Goal: Communication & Community: Share content

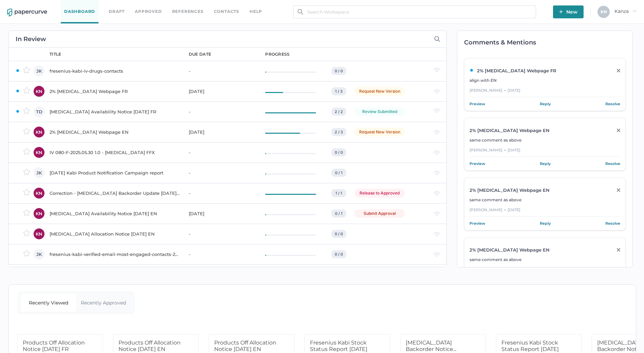
click at [565, 11] on span "New" at bounding box center [568, 11] width 18 height 13
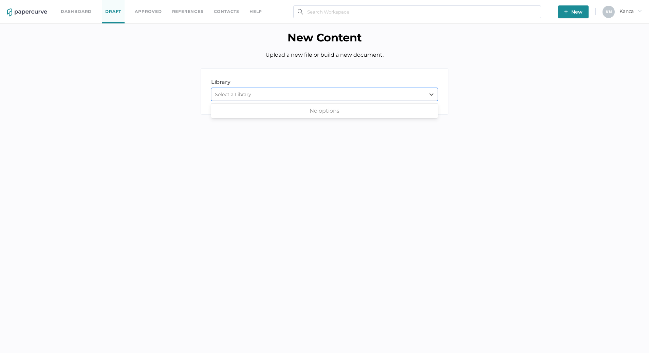
click at [354, 90] on div "Select a Library" at bounding box center [317, 94] width 213 height 10
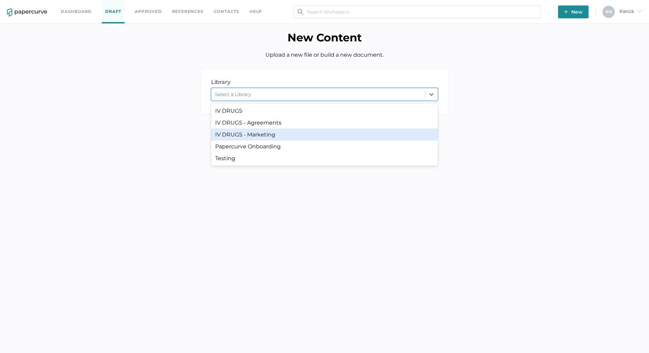
click at [243, 135] on div "IV DRUGS - Marketing" at bounding box center [324, 135] width 227 height 12
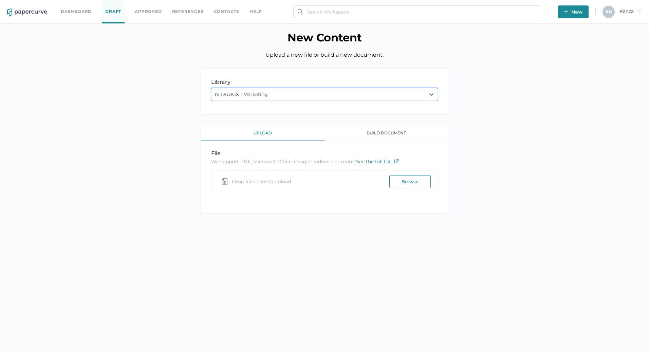
click at [167, 167] on div "library LIBRARY option IV DRUGS - Marketing, selected. 0 results available. Sel…" at bounding box center [324, 146] width 639 height 156
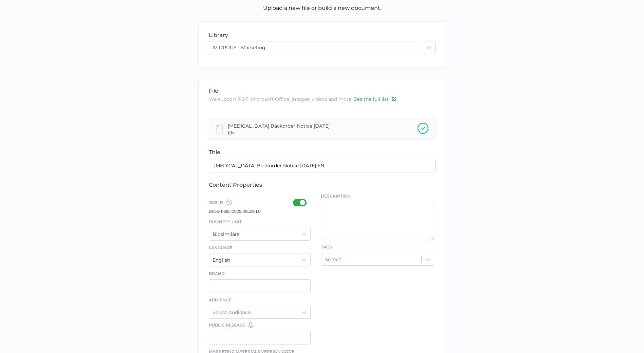
scroll to position [170, 0]
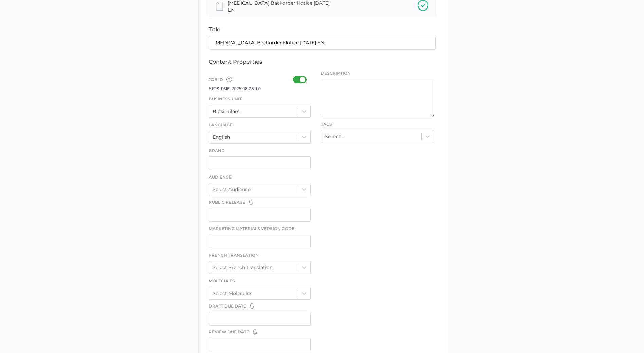
click at [305, 76] on div at bounding box center [302, 79] width 18 height 7
click at [294, 77] on input "checkbox" at bounding box center [294, 77] width 0 height 0
click at [304, 108] on icon at bounding box center [304, 111] width 7 height 7
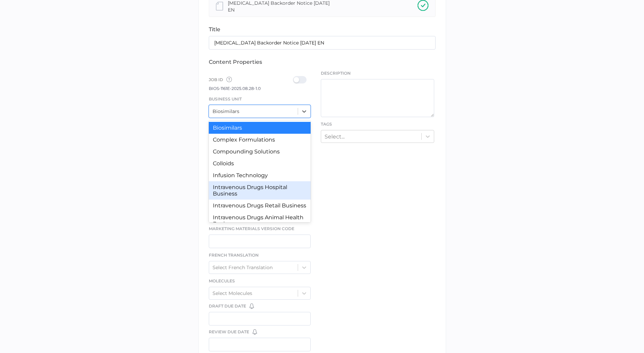
click at [259, 186] on div "Intravenous Drugs Hospital Business" at bounding box center [260, 190] width 102 height 18
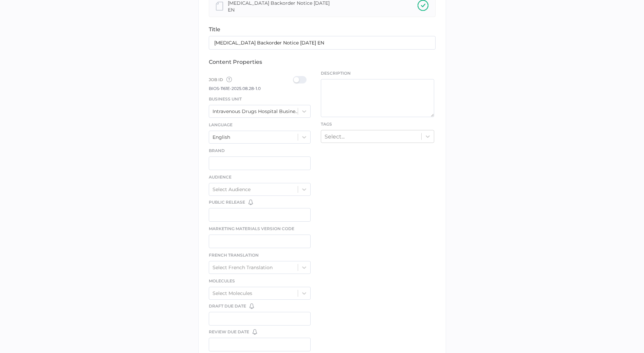
click at [301, 80] on div at bounding box center [302, 79] width 18 height 7
click at [294, 77] on input "checkbox" at bounding box center [294, 77] width 0 height 0
click at [349, 144] on div "file We support PDF, Microsoft Office, images, videos and more. See the full li…" at bounding box center [322, 186] width 248 height 462
click at [353, 131] on div "Select..." at bounding box center [371, 136] width 100 height 11
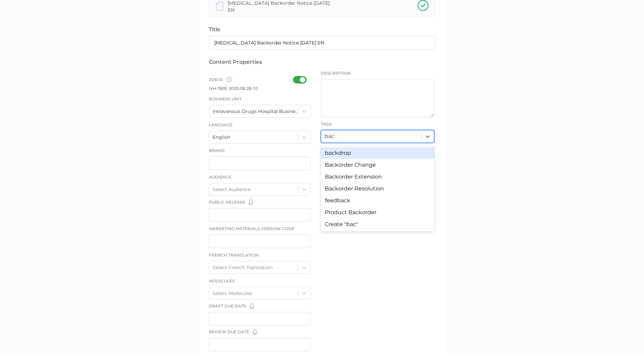
type input "back"
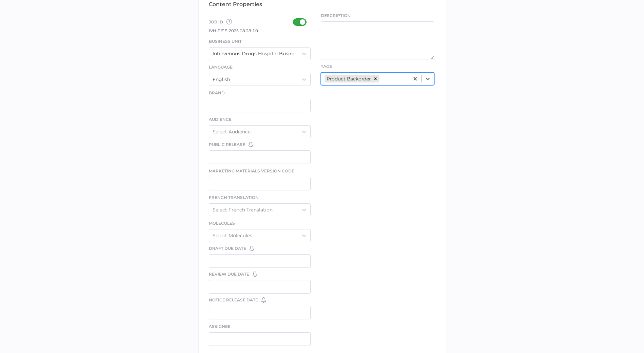
scroll to position [300, 0]
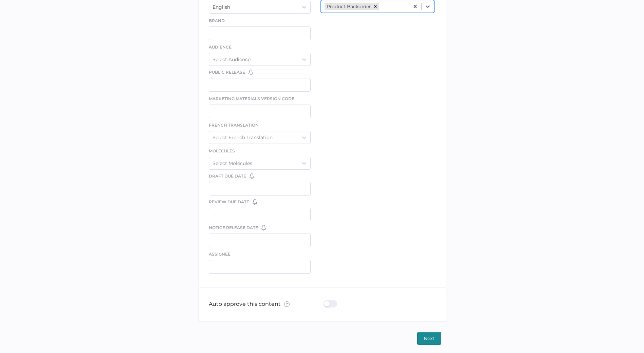
click at [333, 297] on div "Auto approve this content What is Auto Approve? × The auto approve feature lets…" at bounding box center [322, 304] width 227 height 34
click at [331, 302] on div at bounding box center [332, 303] width 18 height 7
click at [325, 301] on input "checkbox" at bounding box center [325, 301] width 0 height 0
click at [424, 334] on span "Next" at bounding box center [428, 338] width 11 height 12
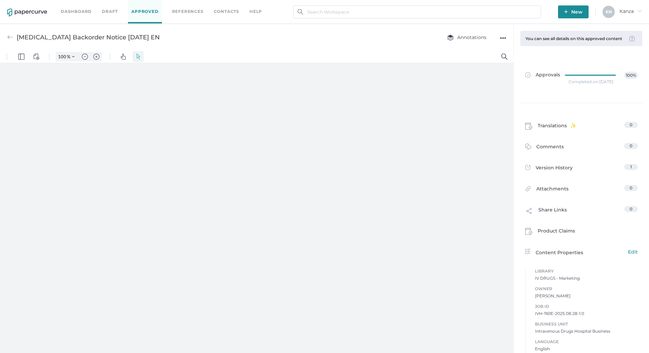
type input "107"
click at [566, 13] on img "button" at bounding box center [566, 12] width 4 height 4
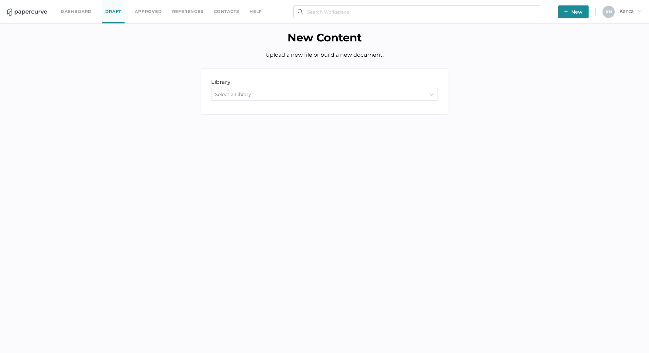
click at [374, 96] on div "Select a Library" at bounding box center [317, 94] width 213 height 10
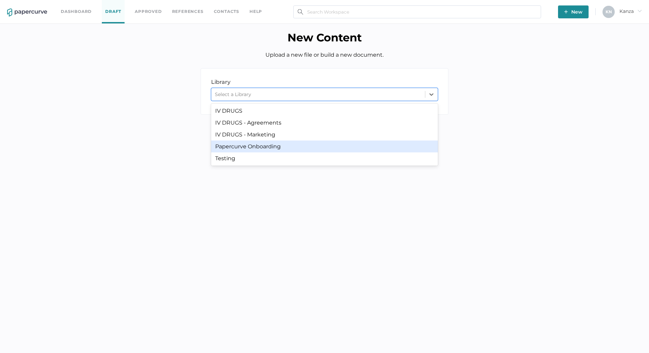
click at [318, 141] on div "Papercurve Onboarding" at bounding box center [324, 146] width 227 height 12
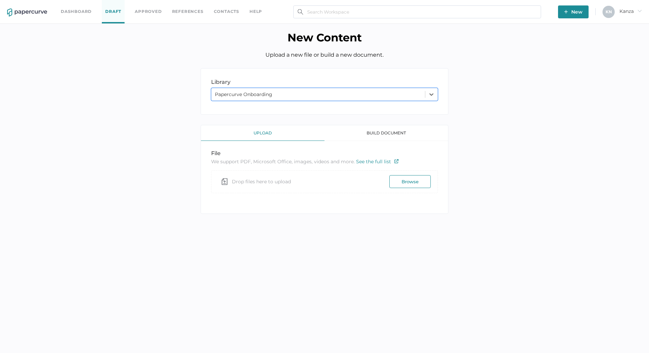
click at [356, 85] on div "library LIBRARY option Papercurve Onboarding, selected. 0 results available. Se…" at bounding box center [325, 91] width 248 height 46
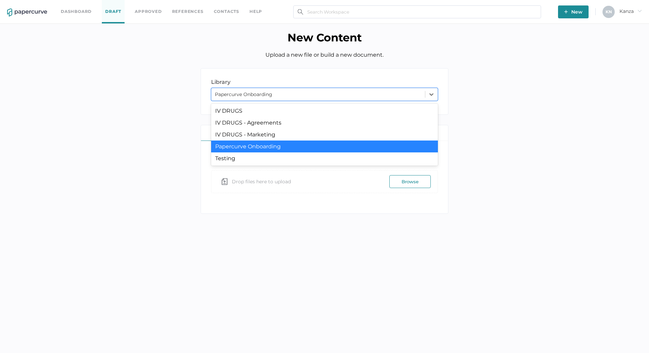
click at [352, 96] on div "Papercurve Onboarding" at bounding box center [317, 94] width 213 height 10
click at [321, 134] on div "IV DRUGS - Marketing" at bounding box center [324, 135] width 227 height 12
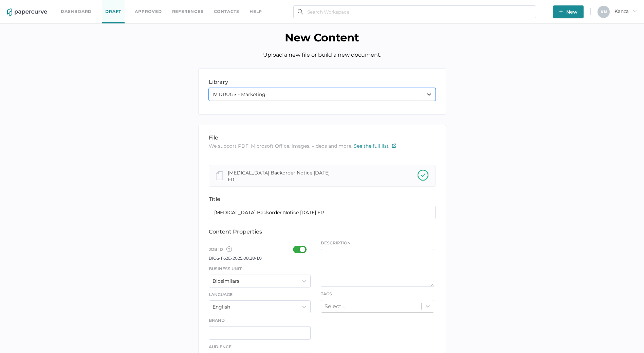
click at [297, 248] on div at bounding box center [302, 249] width 18 height 7
click at [294, 247] on input "checkbox" at bounding box center [294, 247] width 0 height 0
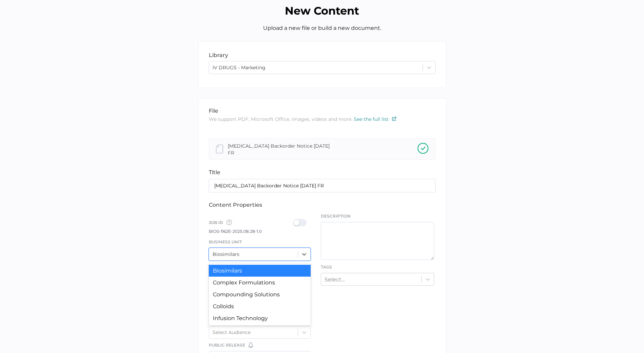
click at [299, 261] on div "option Biosimilars focused, 1 of 12. 12 results available. Use Up and Down to c…" at bounding box center [260, 254] width 102 height 13
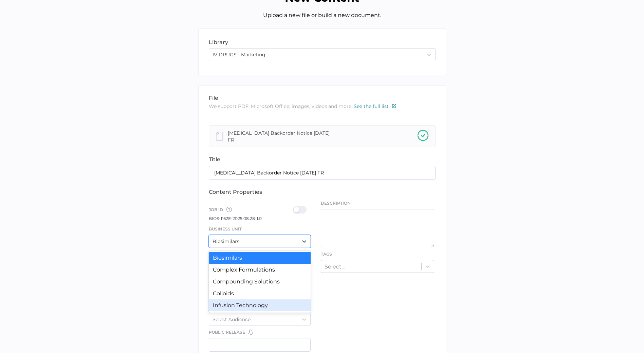
scroll to position [34, 0]
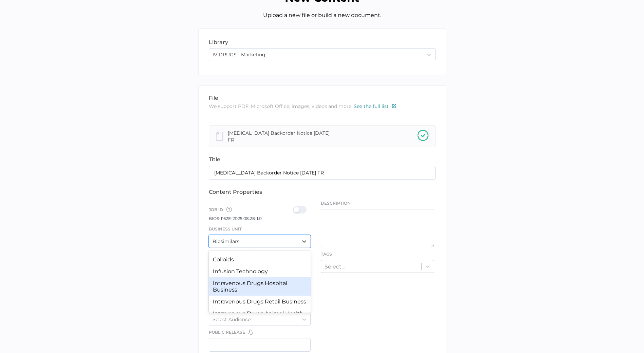
click at [261, 289] on div "Intravenous Drugs Hospital Business" at bounding box center [260, 286] width 102 height 18
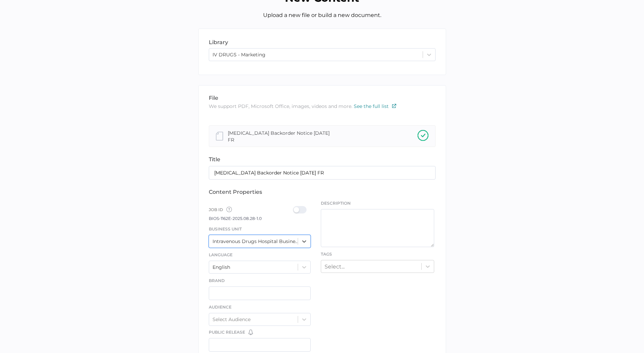
click at [300, 207] on div at bounding box center [302, 209] width 18 height 7
click at [294, 207] on input "checkbox" at bounding box center [294, 207] width 0 height 0
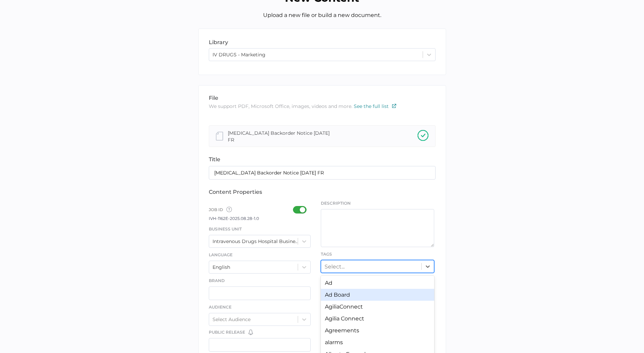
click at [344, 265] on div "option Ad Board focused, 2 of 247. 247 results available. Use Up and Down to ch…" at bounding box center [377, 266] width 113 height 13
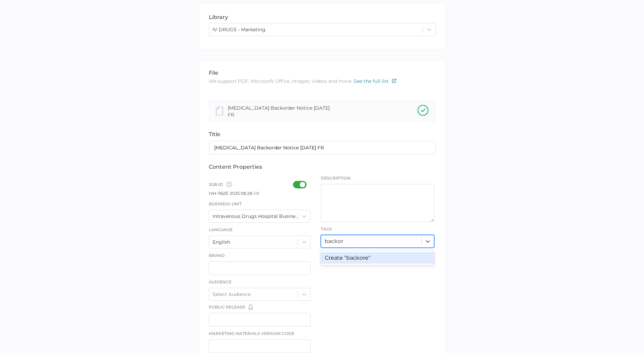
type input "backord"
click at [360, 257] on div "file We support PDF, Microsoft Office, images, videos and more. See the full li…" at bounding box center [322, 291] width 248 height 462
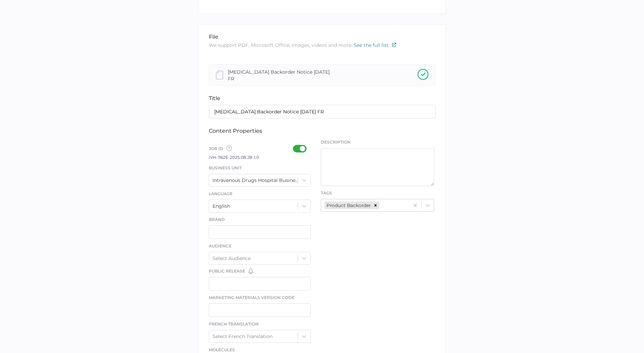
scroll to position [300, 0]
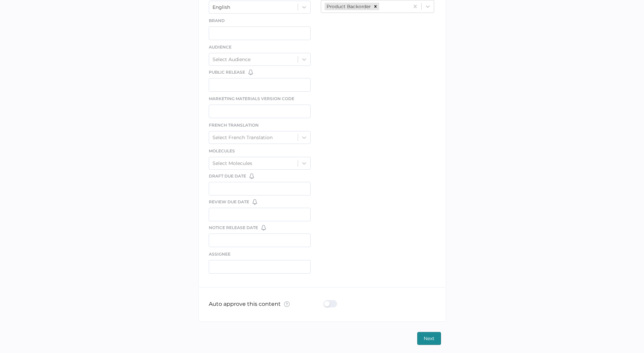
click at [327, 302] on div at bounding box center [332, 303] width 18 height 7
click at [325, 301] on input "checkbox" at bounding box center [325, 301] width 0 height 0
click at [423, 337] on span "Next" at bounding box center [428, 338] width 11 height 12
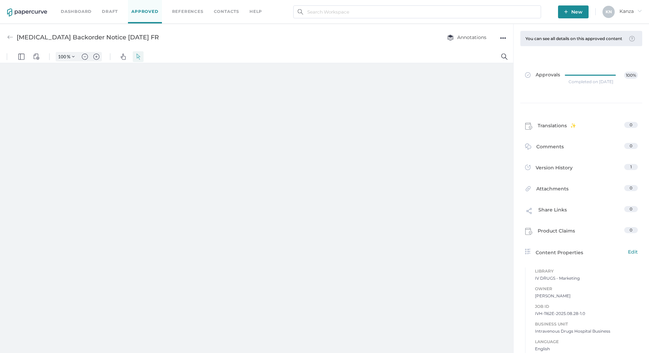
type input "107"
click at [233, 14] on link "Contacts" at bounding box center [226, 11] width 25 height 7
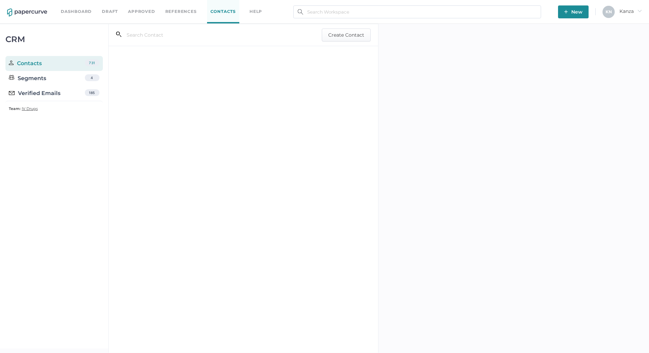
click at [39, 95] on div "Verified Emails" at bounding box center [35, 93] width 52 height 8
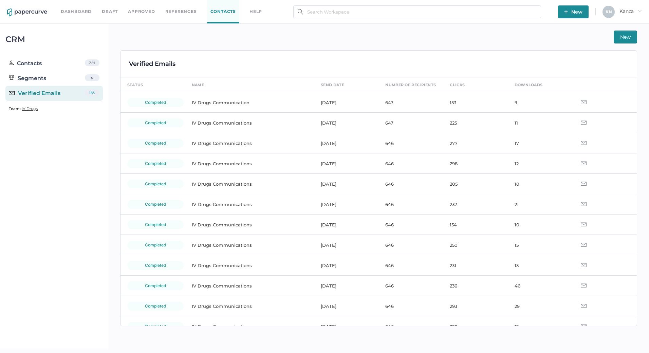
click at [310, 101] on td "IV Drugs Communication" at bounding box center [249, 102] width 129 height 20
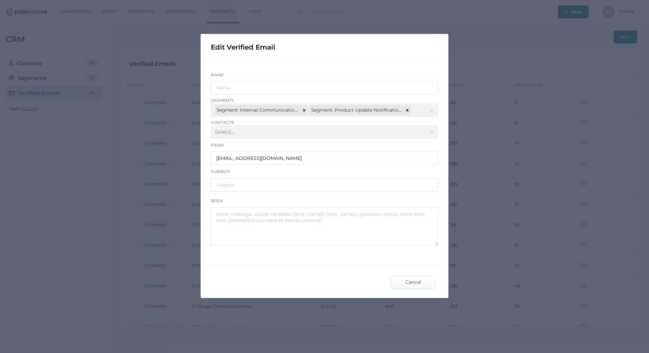
type input "IV Drugs Communication"
type input "Fresenius Kabi Product Notifications - 08.26.2025"
type textarea "Good afternoon, Please see the links below for the most recent announcements fr…"
click at [196, 207] on div "Edit Verified Email Name IV Drugs Communication Segments Segment: Internal Comm…" at bounding box center [324, 176] width 649 height 353
click at [404, 279] on span "Cancel" at bounding box center [413, 282] width 32 height 12
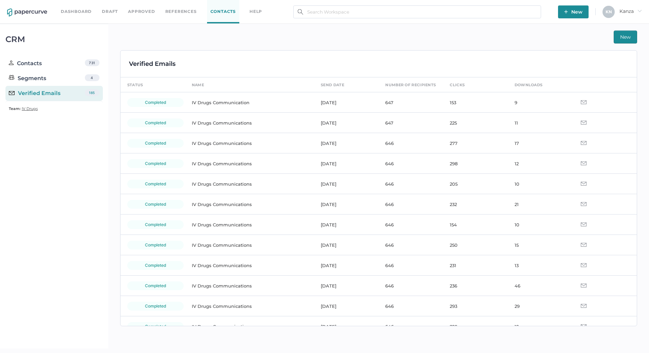
click at [628, 39] on span "New" at bounding box center [625, 37] width 11 height 12
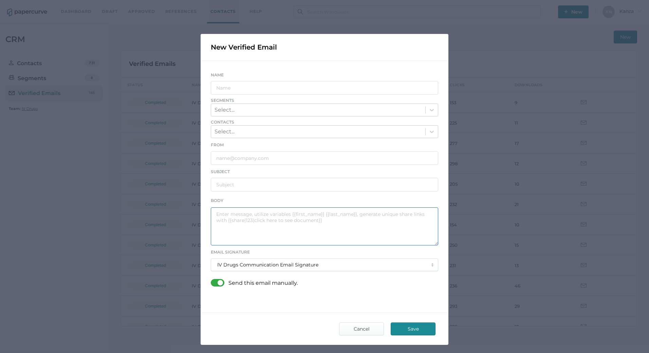
click at [233, 234] on textarea at bounding box center [324, 226] width 227 height 38
paste textarea "Good afternoon, Please see the links below for the most recent announcements fr…"
drag, startPoint x: 320, startPoint y: 235, endPoint x: 244, endPoint y: 237, distance: 76.4
click at [244, 237] on textarea "Good afternoon, Please see the links below for the most recent announcements fr…" at bounding box center [324, 226] width 227 height 38
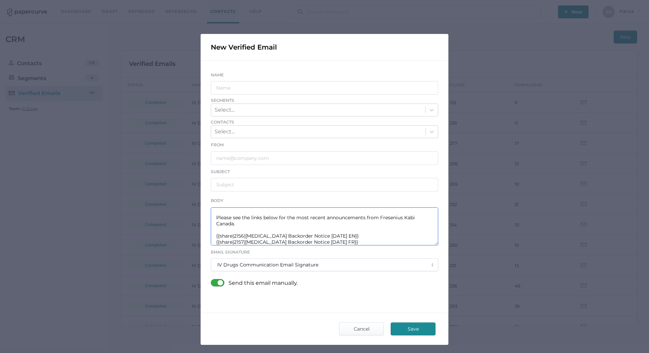
click at [237, 236] on textarea "Good afternoon, Please see the links below for the most recent announcements fr…" at bounding box center [324, 226] width 227 height 38
type textarea "Good afternoon, Please see the links below for the most recent announcements fr…"
click at [239, 92] on input "text" at bounding box center [324, 88] width 227 height 14
type input "F"
type input "IV Drugs Communications"
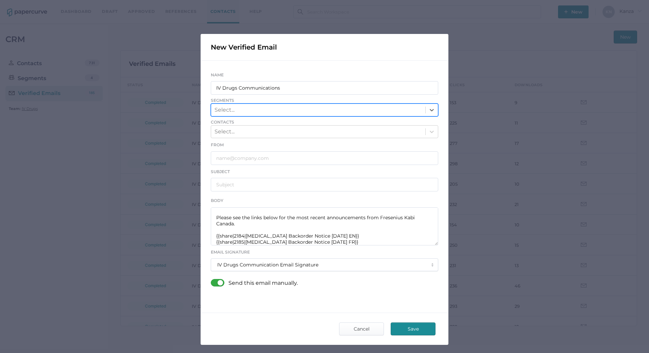
scroll to position [26, 0]
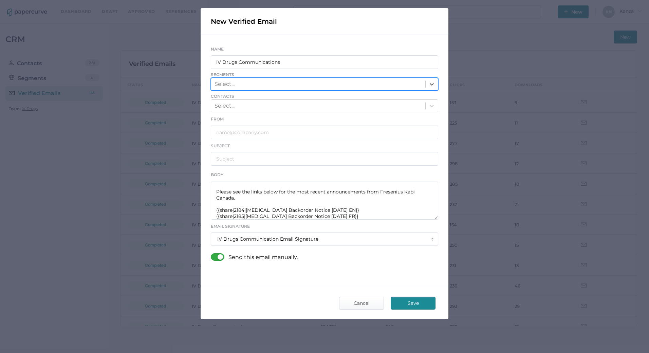
click at [425, 86] on div at bounding box center [431, 84] width 12 height 12
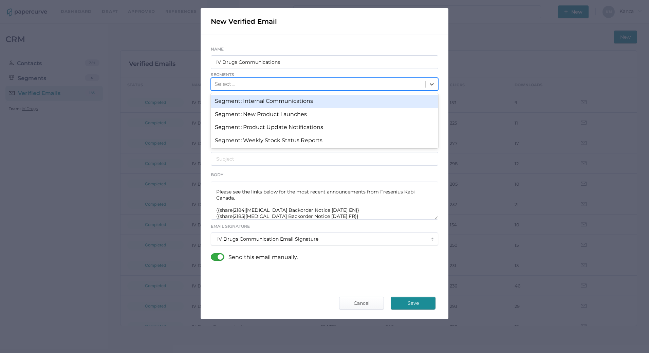
click at [373, 107] on div "Segment: Internal Communications" at bounding box center [324, 101] width 227 height 13
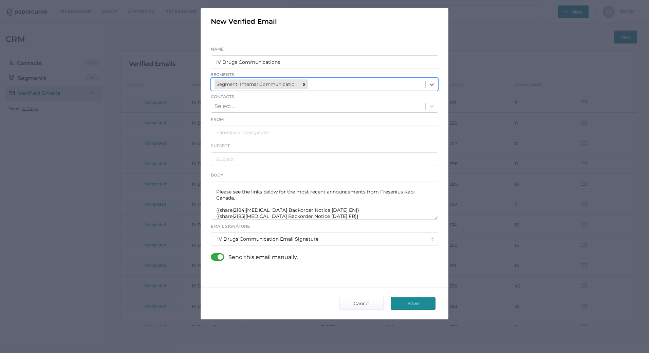
click at [428, 88] on icon at bounding box center [431, 84] width 7 height 7
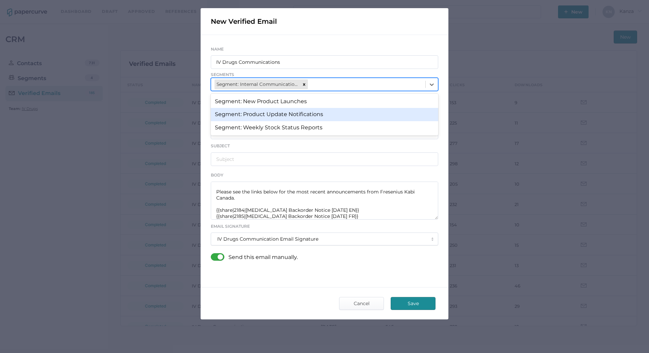
click at [364, 113] on div "Segment: Product Update Notifications" at bounding box center [324, 114] width 227 height 13
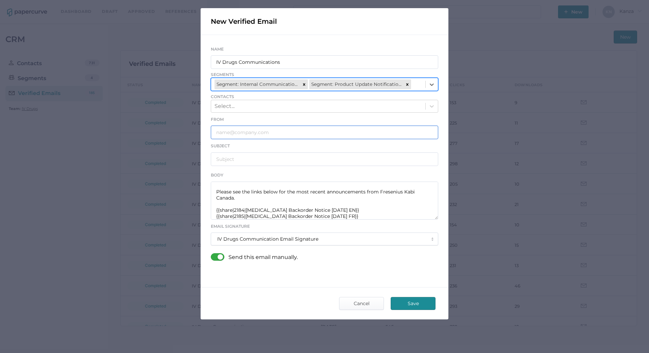
click at [249, 132] on input "text" at bounding box center [324, 133] width 227 height 14
type input "IVDrugsCommunications@fresenius-kabi.com"
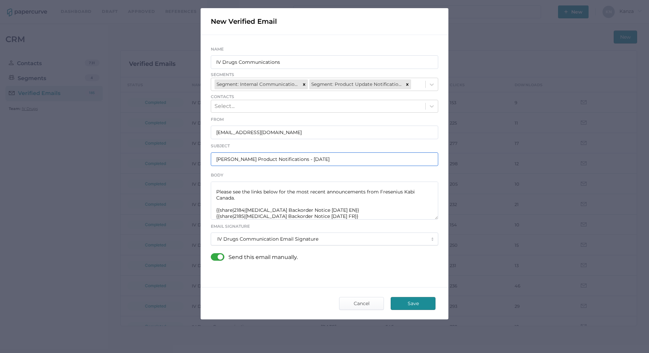
click at [316, 160] on input "Fresenius Kabi Product Notifications - 08.26.2025" at bounding box center [324, 159] width 227 height 14
type input "Fresenius Kabi Product Notifications - 08.28.2025"
click at [215, 259] on div at bounding box center [220, 256] width 18 height 7
click at [212, 254] on input "checkbox" at bounding box center [212, 254] width 0 height 0
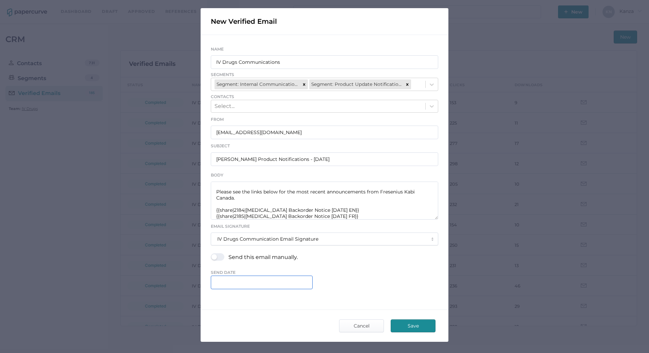
click at [265, 283] on input "text" at bounding box center [262, 283] width 102 height 14
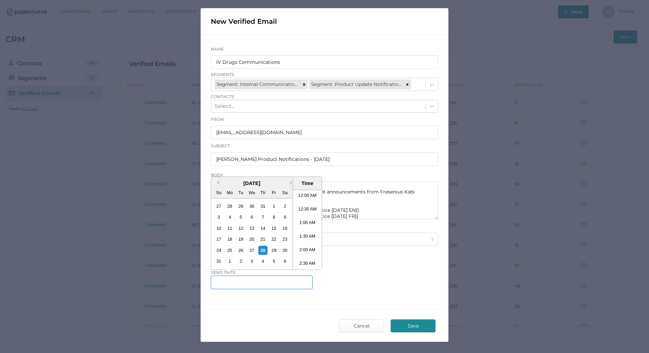
scroll to position [429, 0]
click at [308, 232] on li "5:00 PM" at bounding box center [307, 230] width 29 height 14
type input "August 28, 2025 5:00 PM"
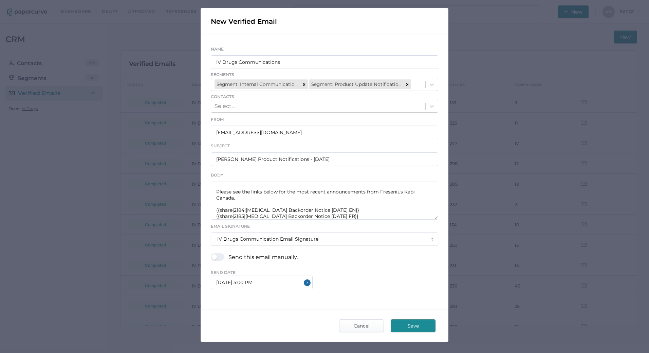
click at [261, 305] on div "New Verified Email Name IV Drugs Communications Segments Segment: Internal Comm…" at bounding box center [325, 175] width 248 height 334
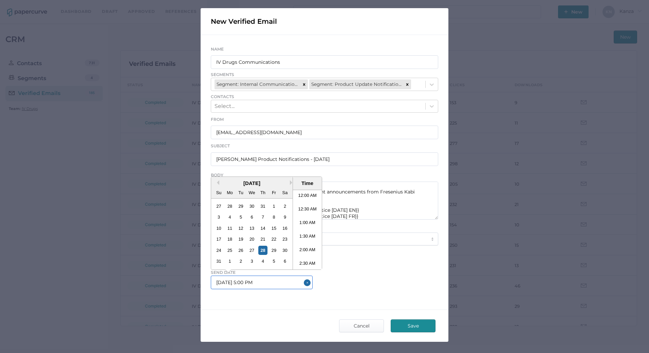
click at [269, 284] on input "August 28, 2025 5:00 PM" at bounding box center [262, 283] width 102 height 14
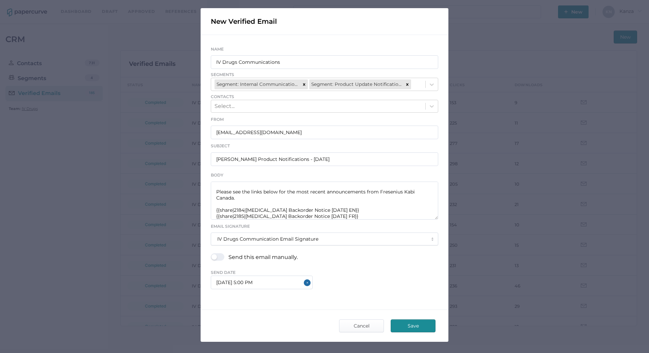
click at [272, 300] on div "New Verified Email Name IV Drugs Communications Segments Segment: Internal Comm…" at bounding box center [325, 175] width 248 height 334
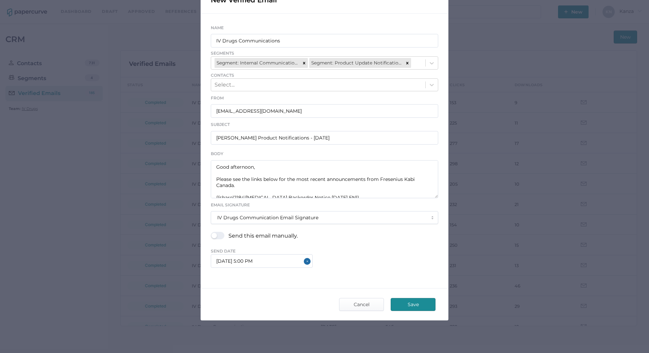
scroll to position [49, 0]
click at [376, 303] on button "Cancel" at bounding box center [361, 303] width 45 height 13
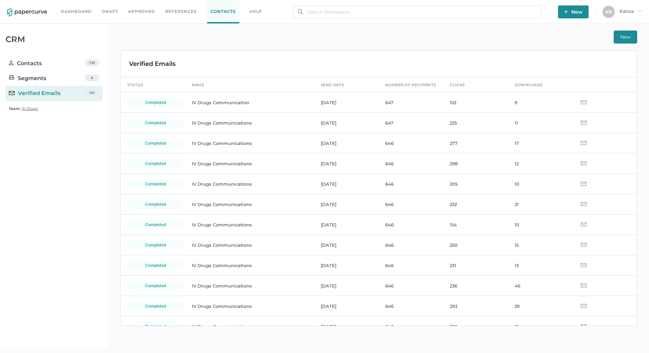
click at [220, 43] on div "New Verified Emails status name send date number of recipients clicks downloads…" at bounding box center [378, 186] width 540 height 325
click at [147, 10] on link "Approved" at bounding box center [141, 11] width 27 height 7
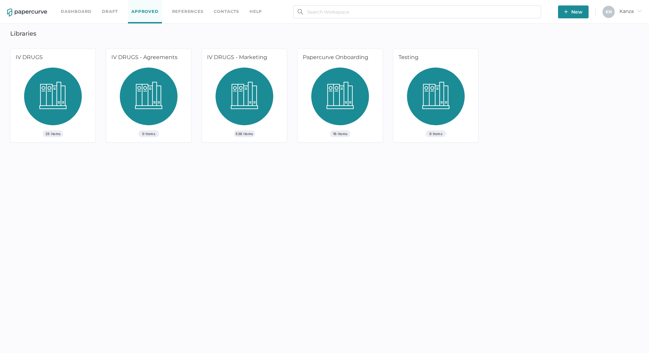
click at [250, 83] on img at bounding box center [244, 99] width 58 height 63
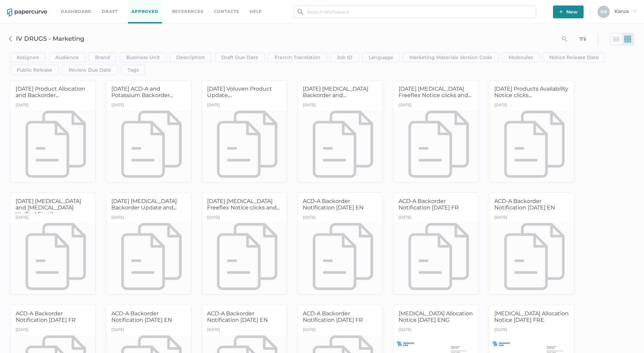
click at [225, 41] on h3 "IV DRUGS - Marketing" at bounding box center [229, 38] width 427 height 7
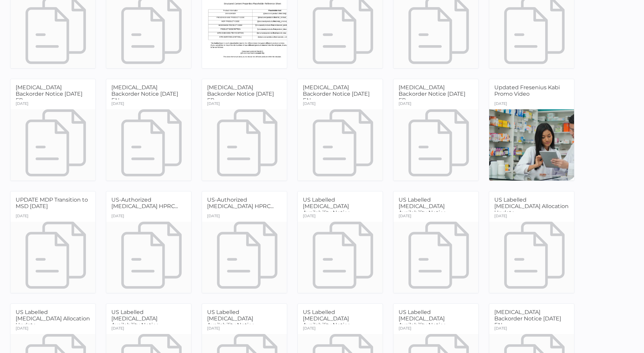
scroll to position [9549, 0]
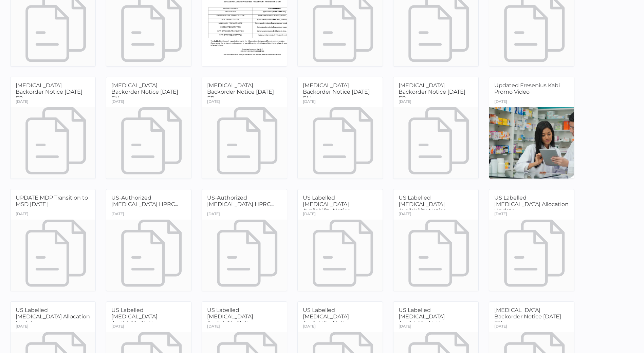
drag, startPoint x: 165, startPoint y: 97, endPoint x: 140, endPoint y: 154, distance: 62.2
drag, startPoint x: 140, startPoint y: 154, endPoint x: 197, endPoint y: 72, distance: 99.7
click at [169, 95] on div "[MEDICAL_DATA] Backorder Notice [DATE] EN" at bounding box center [148, 89] width 75 height 15
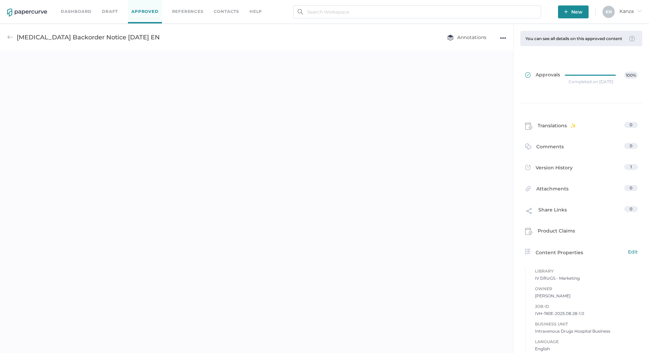
click at [532, 78] on span at bounding box center [530, 75] width 11 height 7
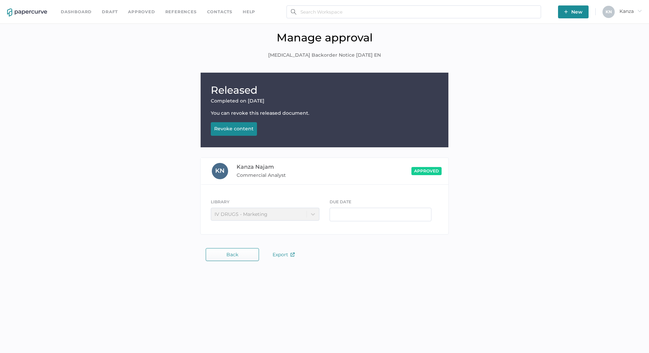
click at [248, 133] on button "Revoke content Revoking..." at bounding box center [234, 129] width 46 height 14
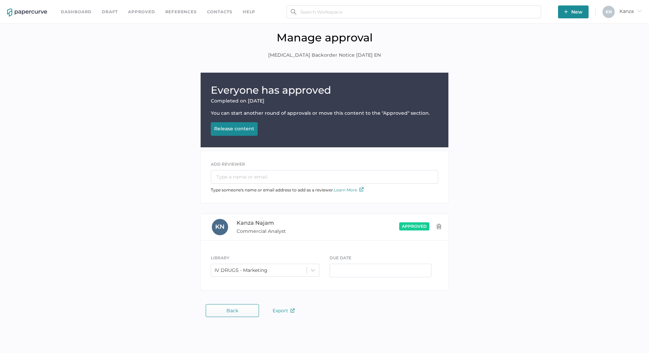
click at [211, 307] on button "Back" at bounding box center [232, 310] width 53 height 13
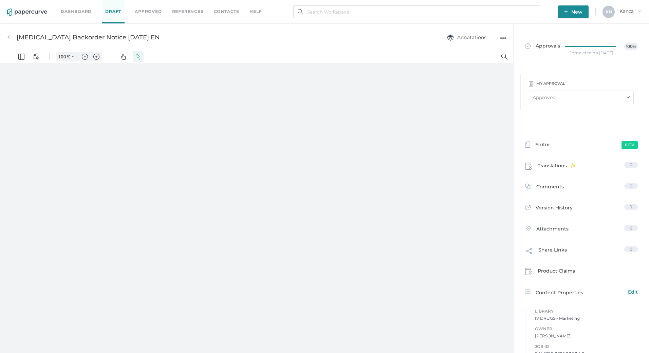
type input "107"
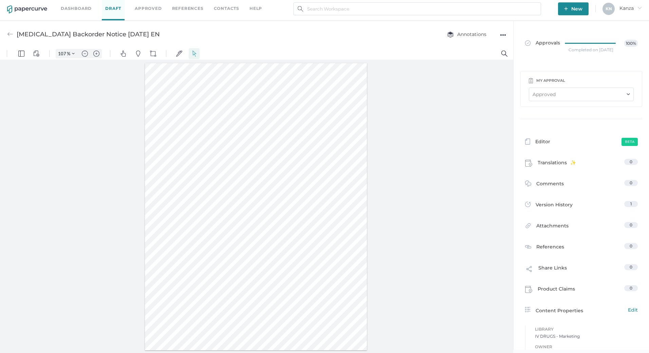
click at [503, 35] on div "●●●" at bounding box center [503, 35] width 6 height 10
click at [475, 90] on span "Upload new version" at bounding box center [476, 86] width 47 height 13
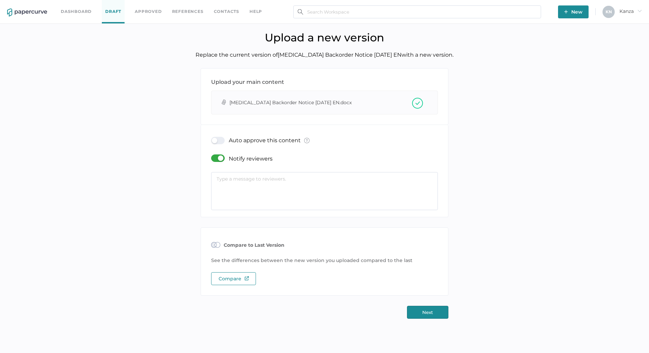
click at [211, 158] on div "Notify reviewers" at bounding box center [324, 180] width 237 height 60
click at [221, 159] on div at bounding box center [220, 157] width 18 height 7
click at [212, 155] on input "checkbox" at bounding box center [212, 155] width 0 height 0
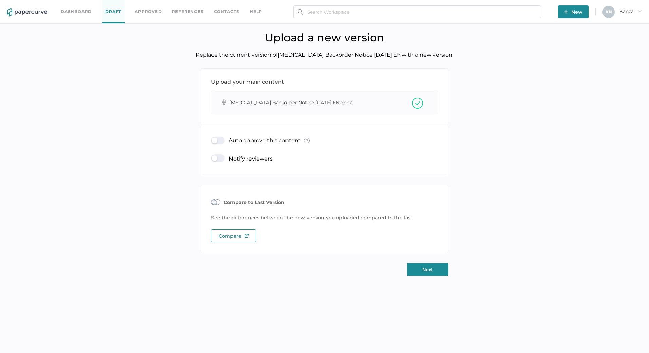
click at [219, 142] on div at bounding box center [220, 140] width 18 height 7
click at [212, 138] on input "checkbox" at bounding box center [212, 138] width 0 height 0
type input "[EMAIL_ADDRESS][DOMAIN_NAME]"
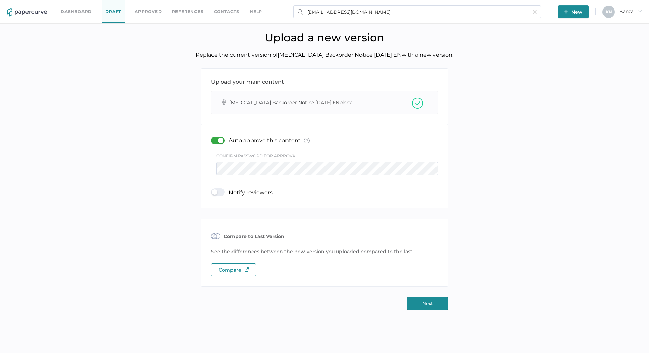
click at [421, 307] on button "Next" at bounding box center [427, 303] width 41 height 13
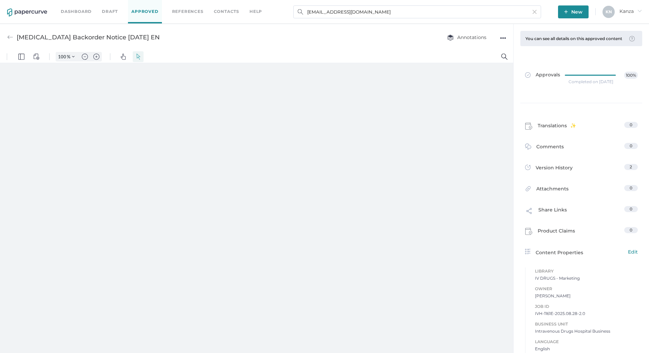
type input "107"
click at [150, 17] on link "Approved" at bounding box center [145, 11] width 34 height 23
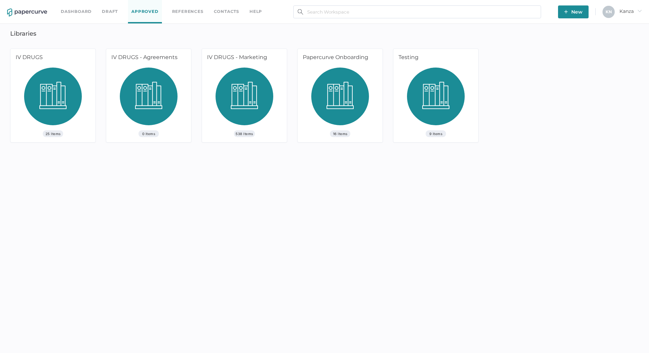
click at [253, 98] on img at bounding box center [244, 99] width 58 height 63
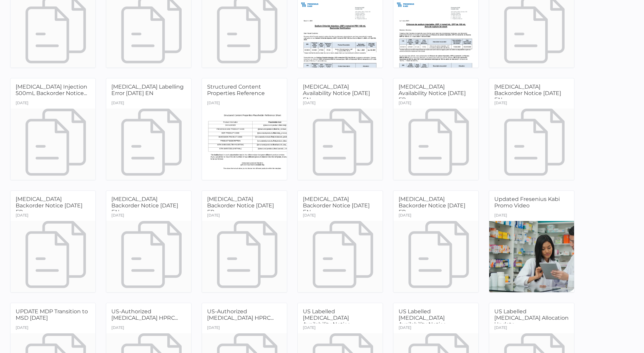
scroll to position [9482, 0]
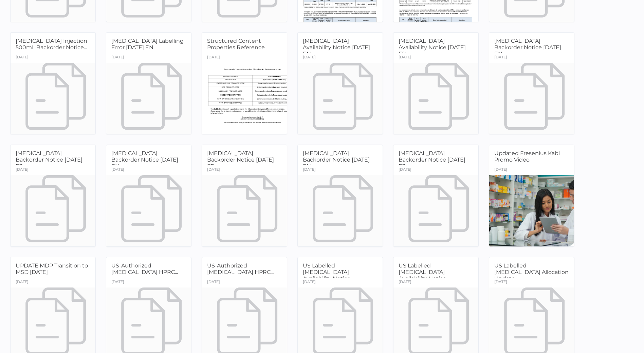
click at [247, 165] on div "[DATE]" at bounding box center [244, 170] width 85 height 10
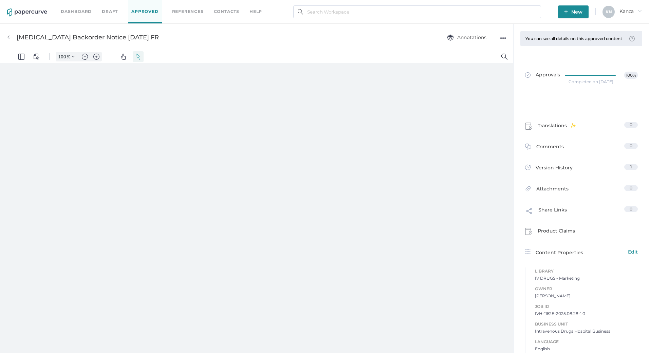
type input "107"
click at [500, 37] on div "●●●" at bounding box center [503, 38] width 6 height 10
click at [549, 84] on link "Approvals 100%" at bounding box center [581, 78] width 121 height 26
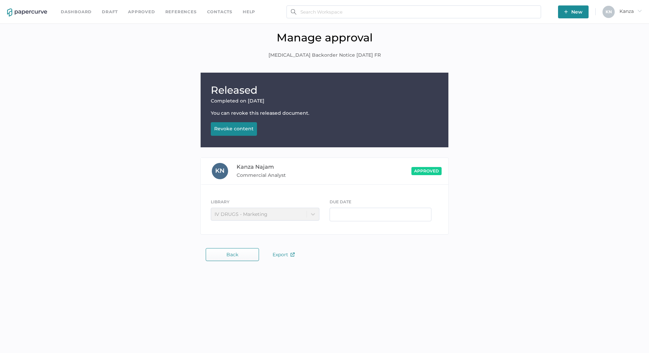
click at [239, 129] on div "Revoke content" at bounding box center [233, 129] width 39 height 6
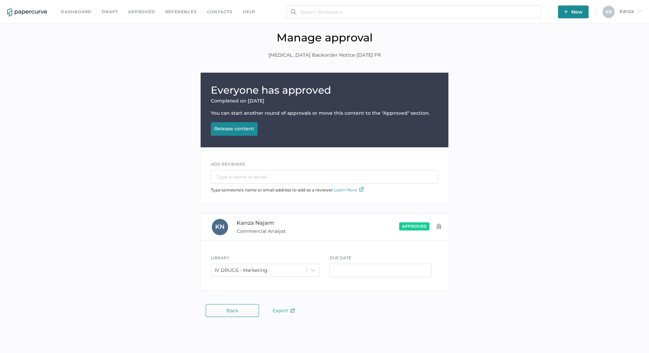
click at [217, 314] on button "Back" at bounding box center [232, 310] width 53 height 13
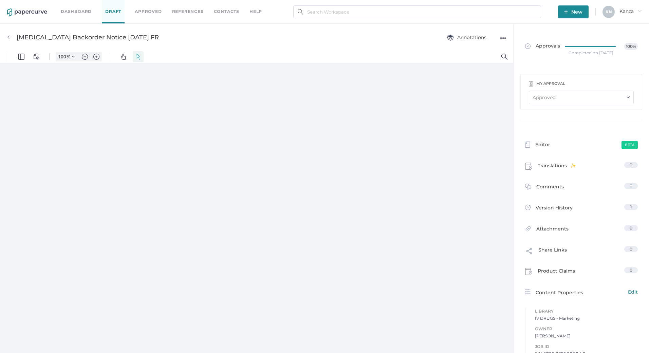
click at [502, 38] on div "●●●" at bounding box center [503, 38] width 6 height 10
type input "107"
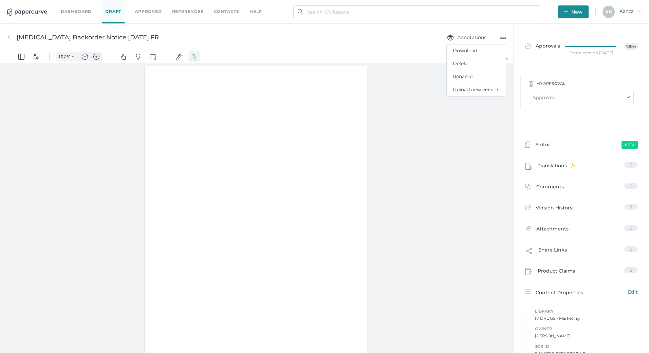
click at [480, 88] on span "Upload new version" at bounding box center [476, 89] width 47 height 13
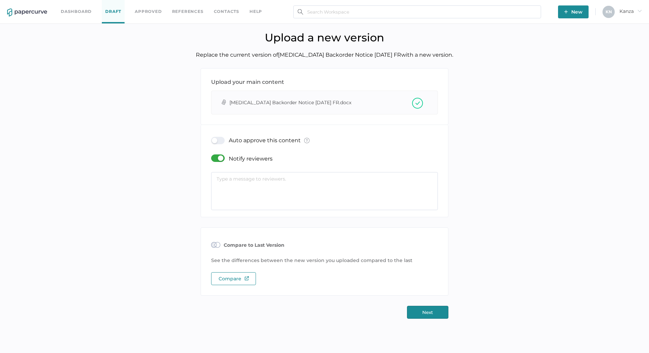
click at [219, 159] on div at bounding box center [220, 157] width 18 height 7
click at [212, 155] on input "checkbox" at bounding box center [212, 155] width 0 height 0
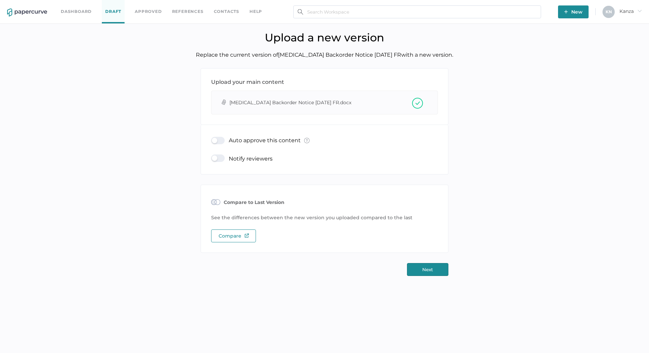
click at [218, 140] on div at bounding box center [220, 140] width 18 height 7
click at [212, 138] on input "checkbox" at bounding box center [212, 138] width 0 height 0
type input "[EMAIL_ADDRESS][DOMAIN_NAME]"
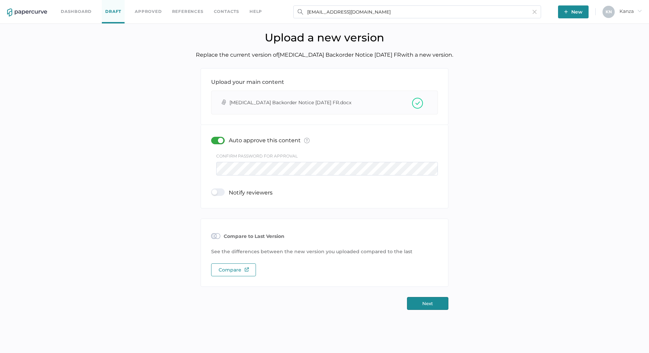
click at [417, 309] on button "Next" at bounding box center [427, 303] width 41 height 13
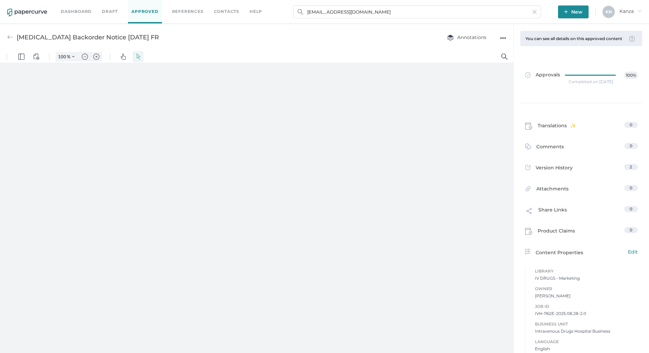
type input "107"
click at [394, 28] on div "Tobramycin Backorder Notice 08.28.2025 FR Annotations ●●●" at bounding box center [256, 37] width 513 height 27
click at [220, 16] on div "Dashboard Draft Approved References Contacts help" at bounding box center [166, 11] width 211 height 23
click at [227, 12] on link "Contacts" at bounding box center [226, 11] width 25 height 7
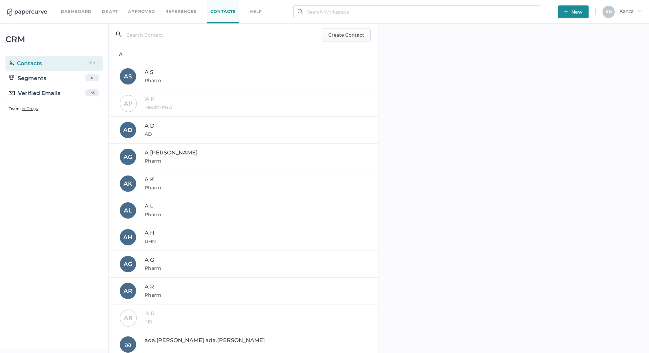
click at [55, 94] on div "Verified Emails" at bounding box center [35, 93] width 52 height 8
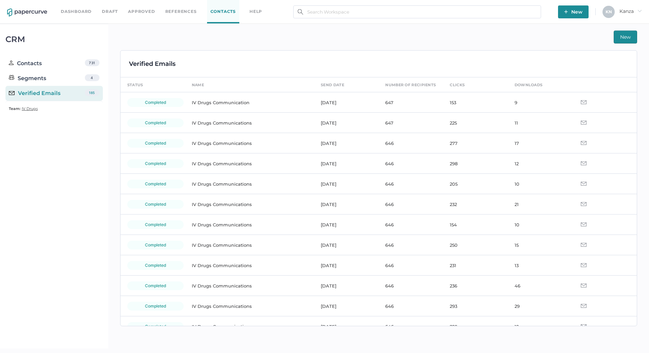
click at [225, 105] on td "IV Drugs Communication" at bounding box center [249, 102] width 129 height 20
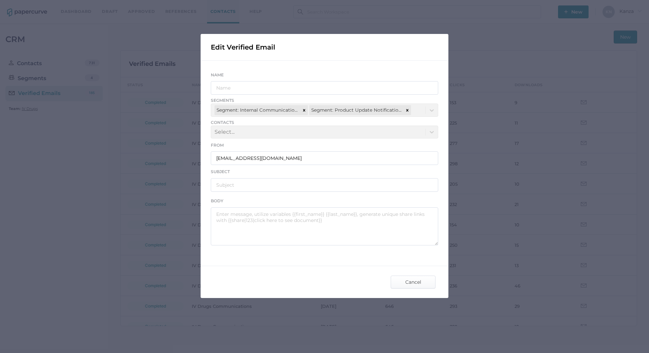
type input "IV Drugs Communication"
type input "Fresenius Kabi Product Notifications - 08.26.2025"
type textarea "Good afternoon, Please see the links below for the most recent announcements fr…"
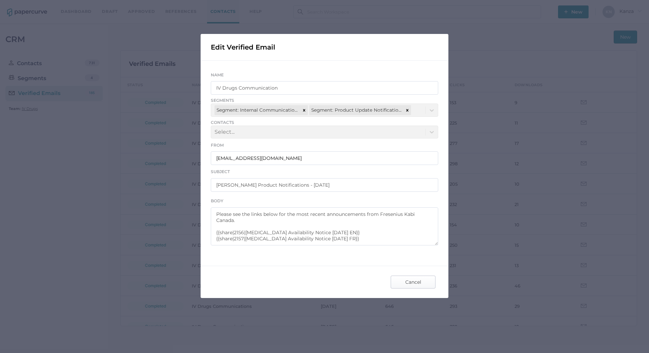
click at [421, 287] on span "Cancel" at bounding box center [413, 282] width 32 height 12
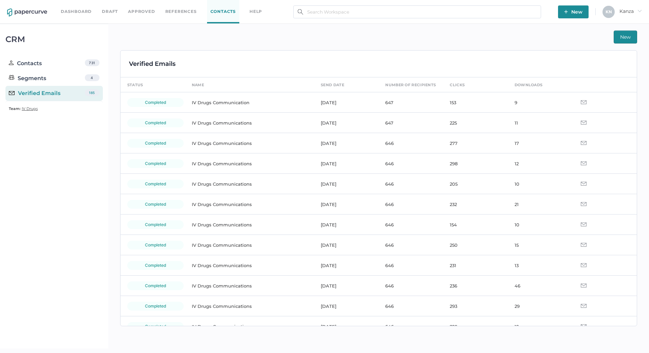
click at [618, 38] on button "New" at bounding box center [624, 37] width 23 height 13
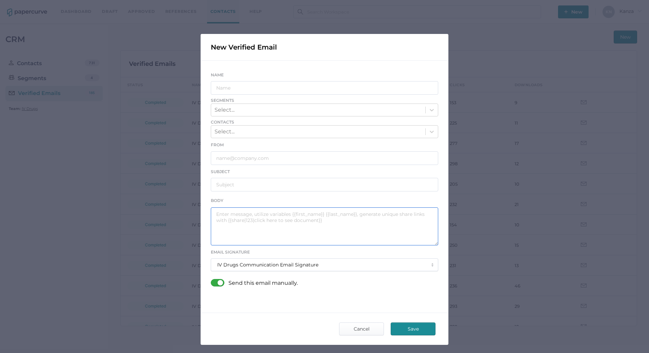
click at [253, 219] on textarea at bounding box center [324, 226] width 227 height 38
paste textarea "Good afternoon, Please see the links below for the most recent announcements fr…"
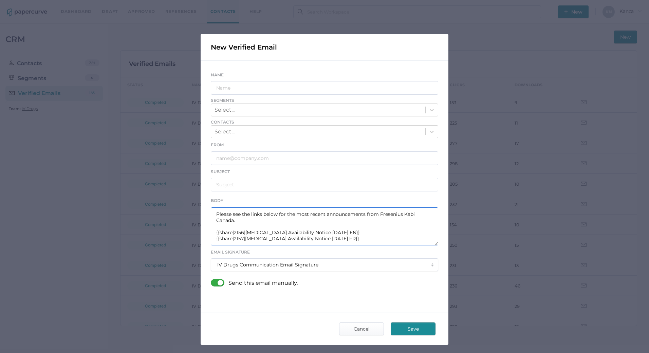
drag, startPoint x: 320, startPoint y: 237, endPoint x: 243, endPoint y: 232, distance: 76.5
click at [243, 232] on textarea "Good afternoon, Please see the links below for the most recent announcements fr…" at bounding box center [324, 226] width 227 height 38
click at [321, 232] on textarea "Good afternoon, Please see the links below for the most recent announcements fr…" at bounding box center [324, 226] width 227 height 38
click at [331, 237] on textarea "Good afternoon, Please see the links below for the most recent announcements fr…" at bounding box center [324, 226] width 227 height 38
drag, startPoint x: 304, startPoint y: 239, endPoint x: 243, endPoint y: 238, distance: 61.4
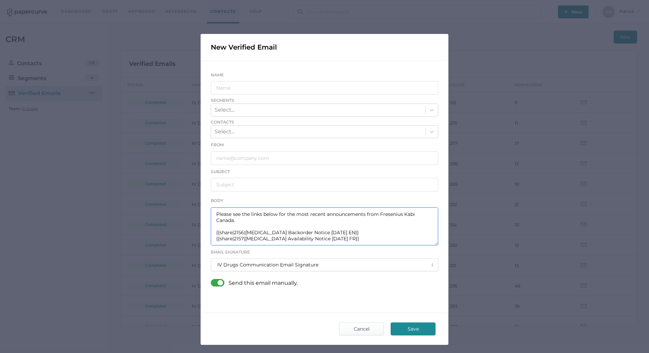
click at [243, 238] on textarea "Good afternoon, Please see the links below for the most recent announcements fr…" at bounding box center [324, 226] width 227 height 38
click at [240, 233] on textarea "Good afternoon, Please see the links below for the most recent announcements fr…" at bounding box center [324, 226] width 227 height 38
type textarea "Good afternoon, Please see the links below for the most recent announcements fr…"
click at [271, 91] on input "text" at bounding box center [324, 88] width 227 height 14
type input "IV Drugs Communications"
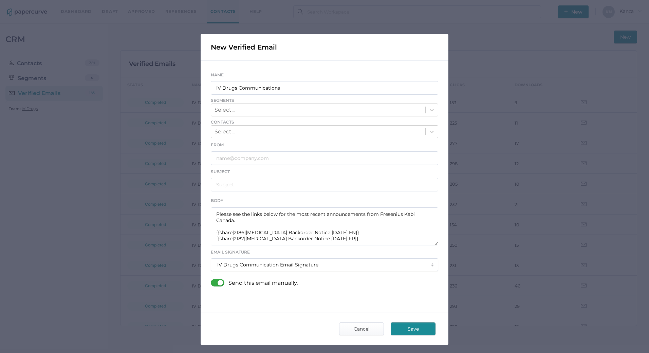
click at [276, 105] on div "Select..." at bounding box center [318, 110] width 214 height 12
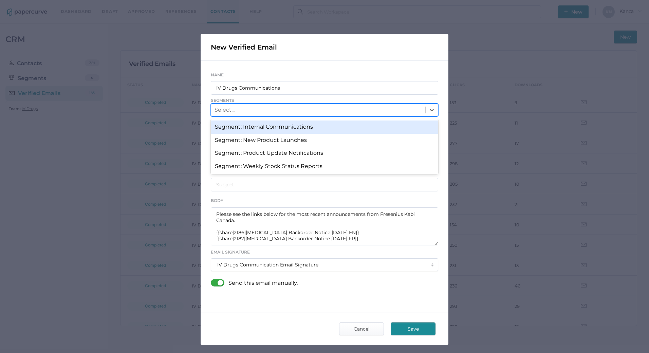
click at [269, 124] on div "Segment: Internal Communications" at bounding box center [324, 126] width 227 height 13
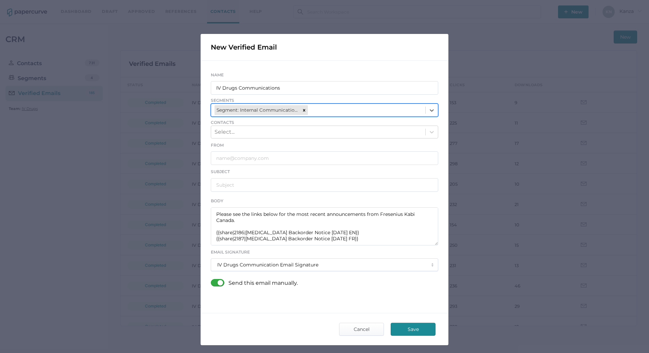
click at [337, 109] on div "Segment: Internal Communications Select..." at bounding box center [318, 110] width 214 height 12
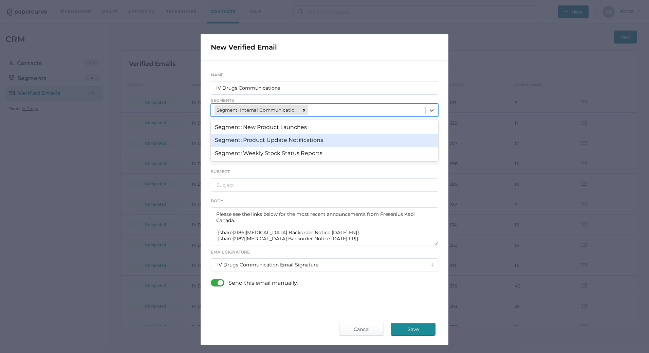
click at [296, 140] on div "Segment: Product Update Notifications" at bounding box center [324, 140] width 227 height 13
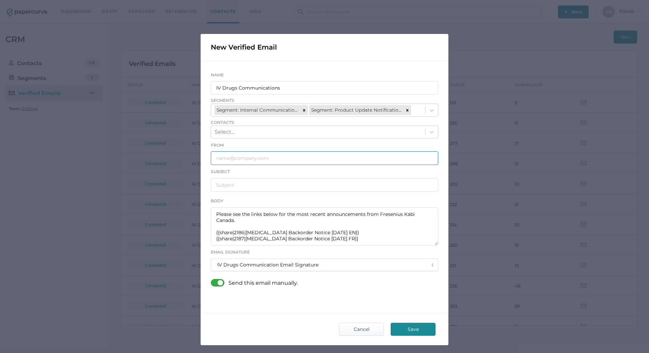
click at [262, 162] on input "text" at bounding box center [324, 158] width 227 height 14
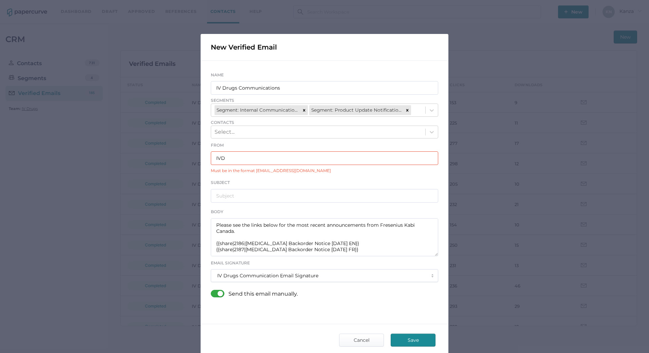
type input "IVDrugsCommunications@fresenius-kabi.com"
type input "Fresenius Kabi Product Notifications - 08.28.2025"
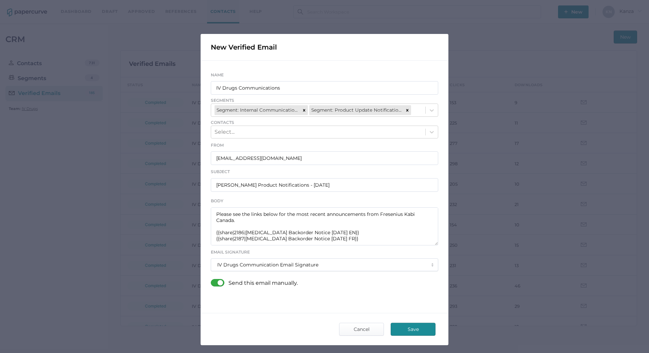
click at [356, 173] on div "Subject Fresenius Kabi Product Notifications - 08.28.2025" at bounding box center [324, 180] width 227 height 24
click at [216, 286] on div at bounding box center [220, 282] width 18 height 7
click at [212, 280] on input "checkbox" at bounding box center [212, 280] width 0 height 0
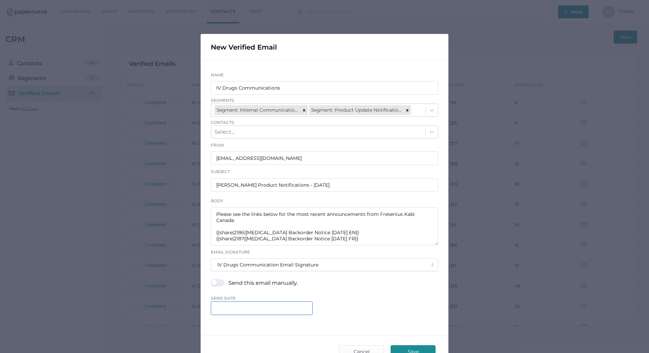
click at [231, 310] on input "text" at bounding box center [262, 308] width 102 height 14
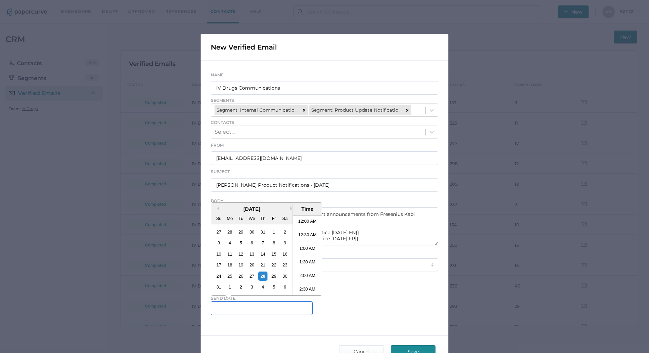
scroll to position [442, 0]
click at [310, 255] on li "5:30 PM" at bounding box center [307, 256] width 29 height 14
type input "August 28, 2025 5:30 PM"
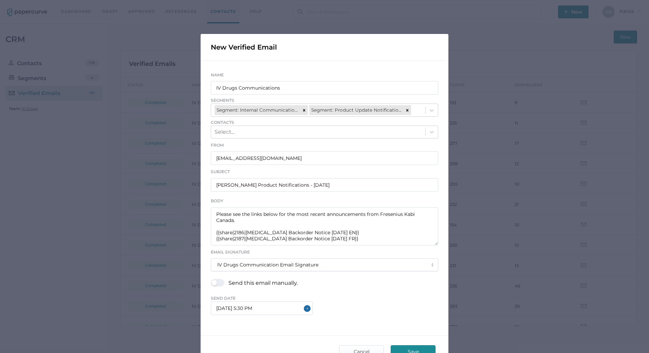
click at [340, 307] on div "August 28, 2025 5:30 PM" at bounding box center [324, 308] width 227 height 14
click at [276, 306] on input "August 28, 2025 5:30 PM" at bounding box center [262, 308] width 102 height 14
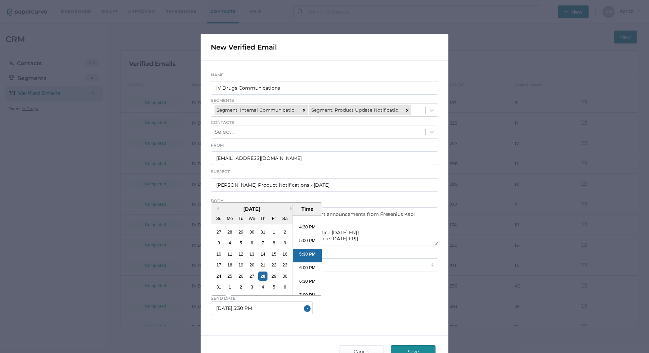
click at [338, 297] on span "Send Date" at bounding box center [324, 298] width 227 height 6
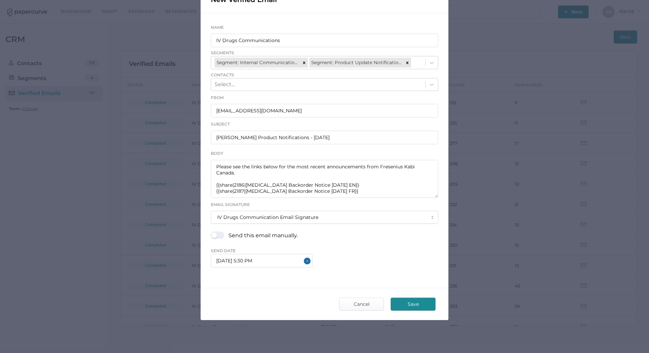
scroll to position [49, 0]
click at [393, 298] on button "Save" at bounding box center [413, 303] width 45 height 13
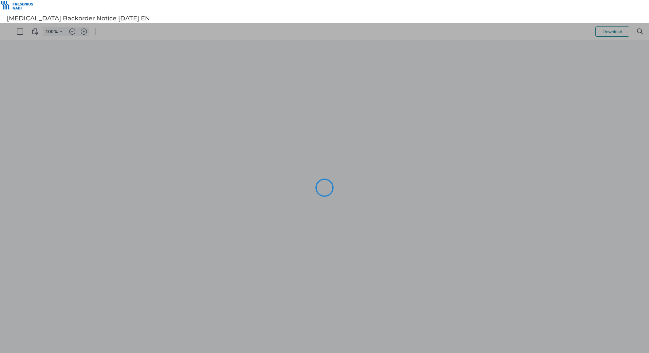
type input "116"
